Goal: Communication & Community: Answer question/provide support

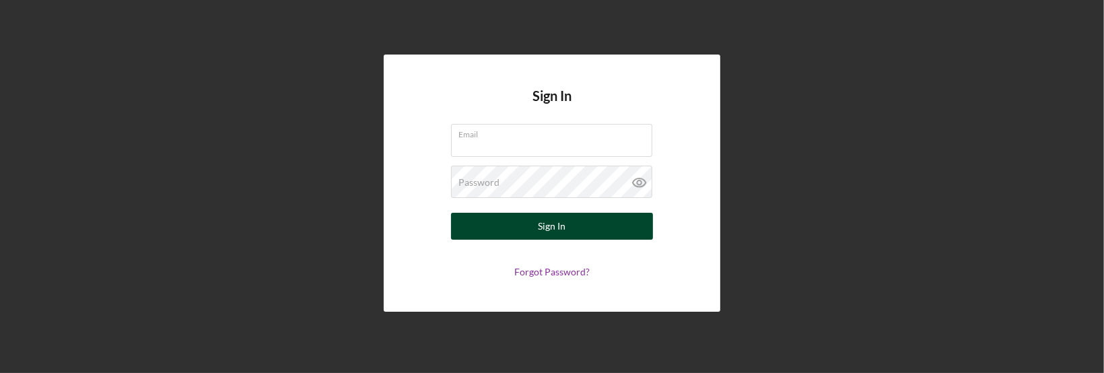
type input "shareenwarshanna@gmail.com"
click at [562, 226] on div "Sign In" at bounding box center [553, 226] width 28 height 27
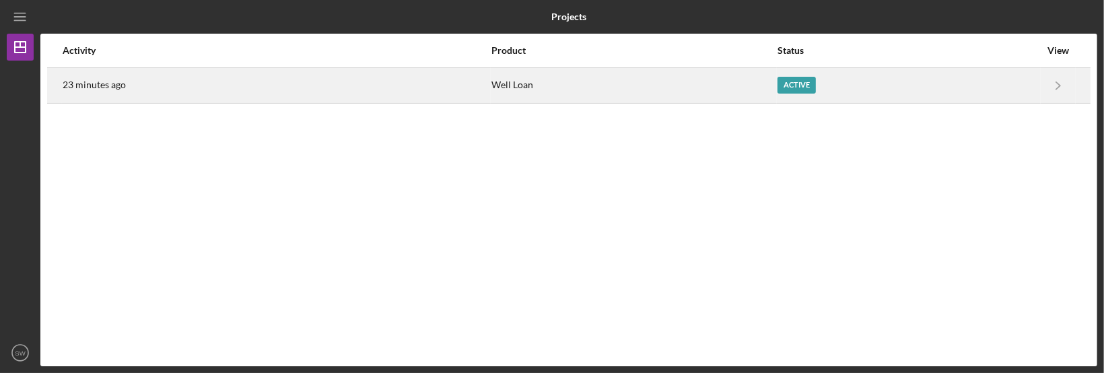
click at [88, 92] on div "23 minutes ago" at bounding box center [276, 86] width 427 height 34
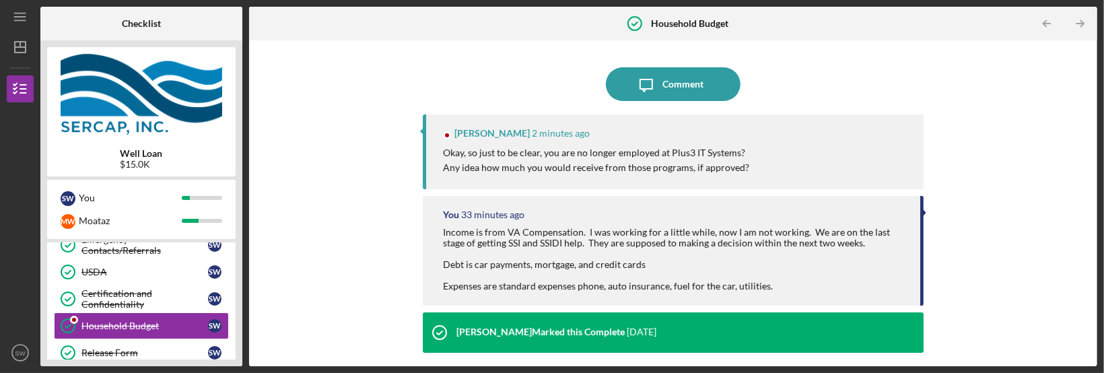
scroll to position [205, 0]
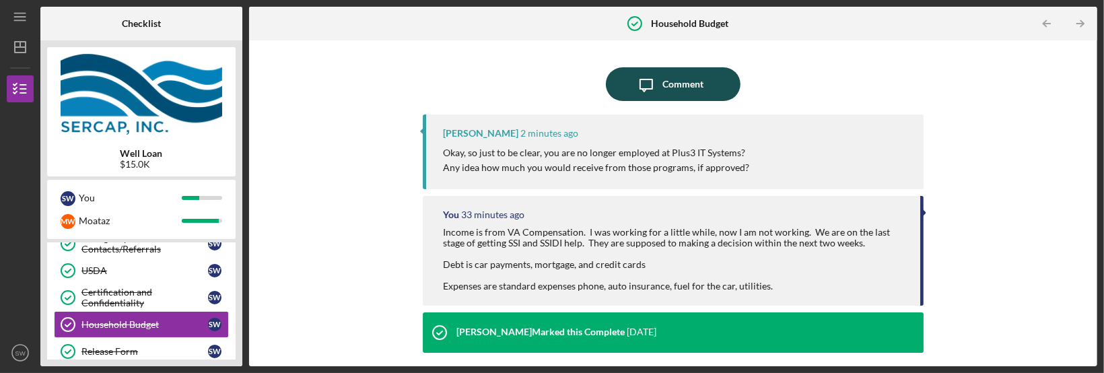
click at [670, 91] on div "Comment" at bounding box center [683, 84] width 41 height 34
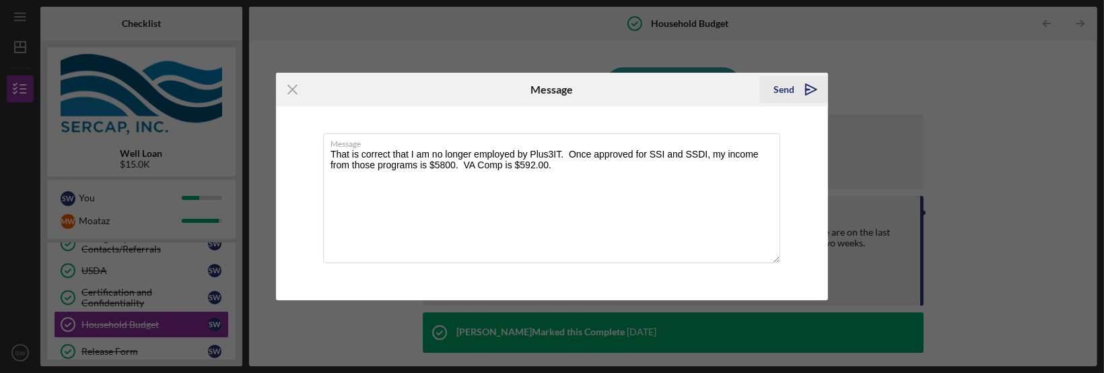
type textarea "That is correct that I am no longer employed by Plus3IT. Once approved for SSI …"
click at [787, 90] on div "Send" at bounding box center [783, 89] width 21 height 27
